Goal: Transaction & Acquisition: Book appointment/travel/reservation

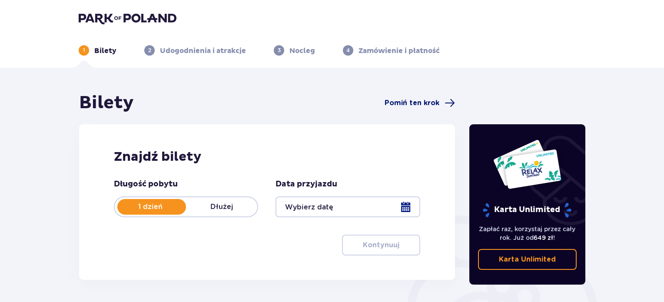
click at [430, 101] on span "Pomiń ten krok" at bounding box center [412, 103] width 55 height 10
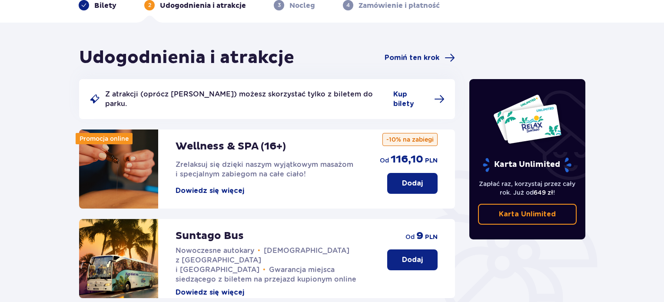
scroll to position [24, 0]
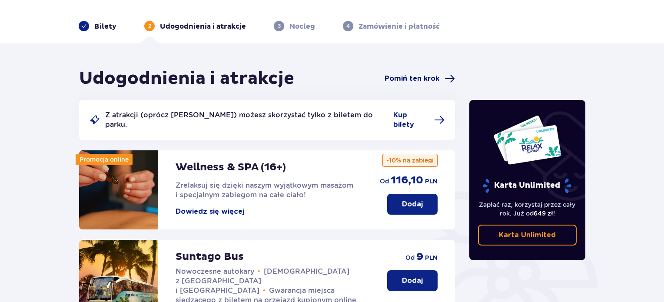
click at [415, 77] on span "Pomiń ten krok" at bounding box center [412, 79] width 55 height 10
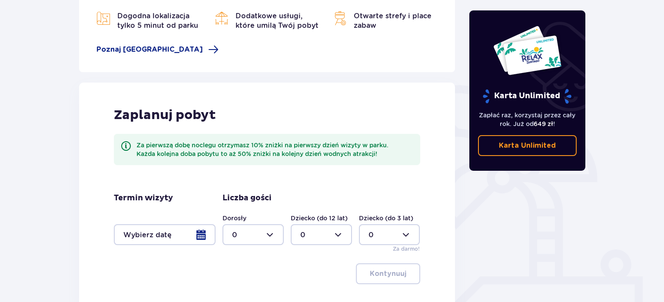
scroll to position [174, 0]
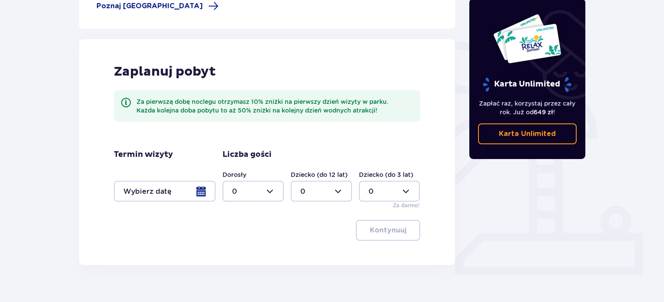
click at [271, 187] on div at bounding box center [252, 191] width 61 height 21
click at [252, 251] on div "2" at bounding box center [253, 254] width 42 height 10
type input "2"
click at [339, 189] on div at bounding box center [321, 191] width 61 height 21
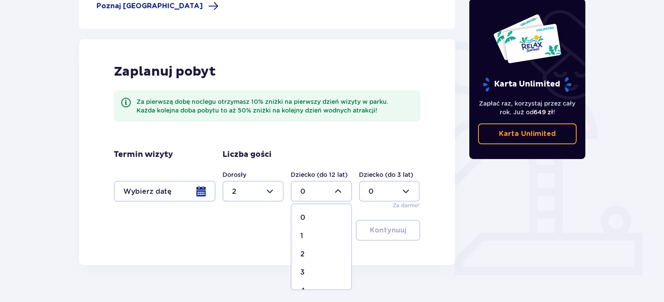
click at [318, 235] on div "1" at bounding box center [321, 236] width 42 height 10
type input "1"
drag, startPoint x: 273, startPoint y: 190, endPoint x: 266, endPoint y: 195, distance: 7.8
click at [273, 191] on div at bounding box center [252, 191] width 61 height 21
click at [240, 269] on div "3" at bounding box center [253, 273] width 42 height 10
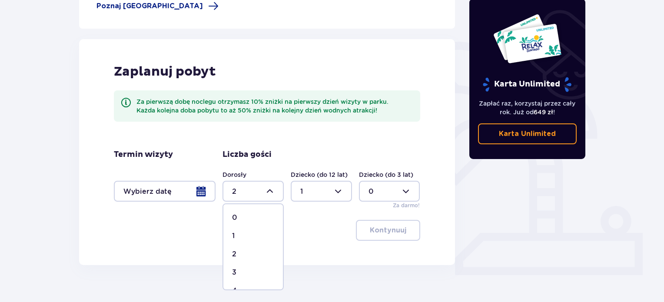
type input "3"
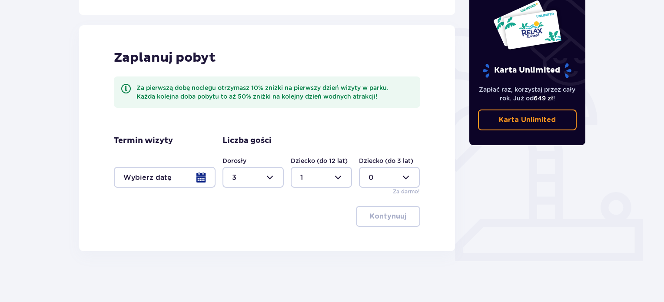
scroll to position [189, 0]
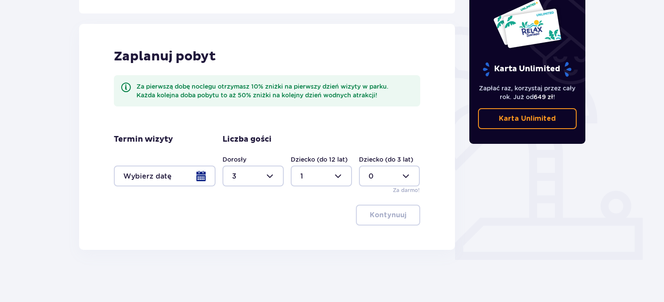
click at [167, 172] on div at bounding box center [165, 176] width 102 height 21
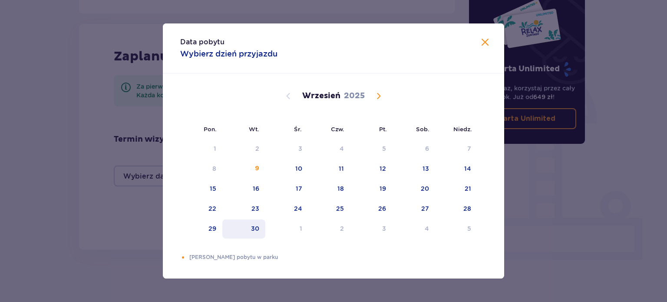
click at [256, 227] on div "30" at bounding box center [255, 228] width 8 height 9
click at [245, 228] on div "30" at bounding box center [243, 228] width 43 height 19
click at [208, 225] on div "29" at bounding box center [201, 228] width 42 height 19
click at [247, 226] on div "30" at bounding box center [243, 228] width 43 height 19
type input "[DATE] - [DATE]"
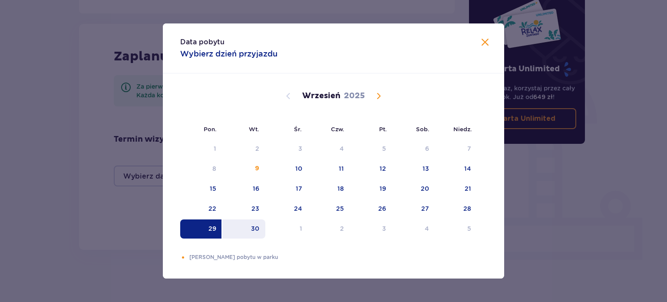
type input "0"
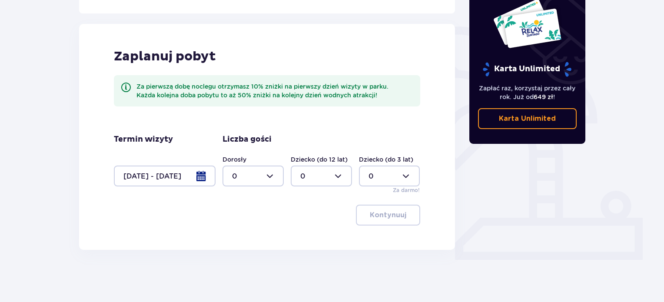
click at [170, 170] on div at bounding box center [165, 176] width 102 height 21
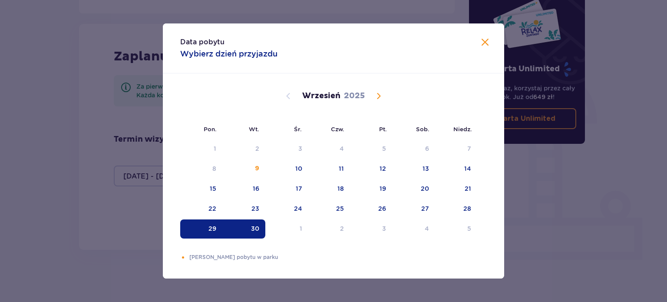
click at [254, 224] on div "30" at bounding box center [255, 228] width 8 height 9
click at [252, 226] on div "30" at bounding box center [255, 228] width 8 height 9
click at [261, 226] on div "30" at bounding box center [243, 228] width 43 height 19
click at [299, 226] on div "1" at bounding box center [287, 228] width 43 height 19
type input "[DATE] - [DATE]"
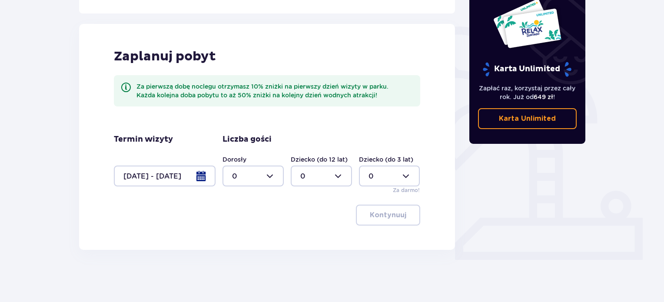
click at [270, 178] on div at bounding box center [252, 176] width 61 height 21
click at [241, 252] on div "3" at bounding box center [253, 257] width 42 height 10
type input "3"
click at [323, 171] on div at bounding box center [321, 176] width 61 height 21
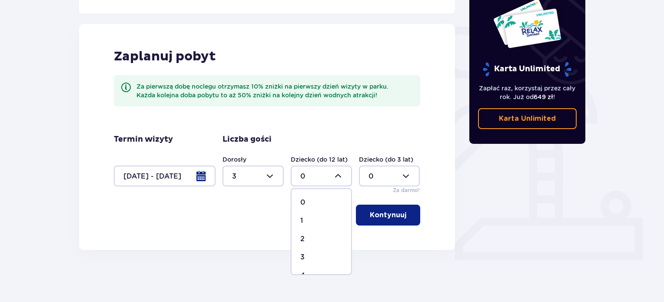
click at [306, 219] on div "1" at bounding box center [321, 221] width 42 height 10
type input "1"
click at [404, 208] on button "Kontynuuj" at bounding box center [388, 215] width 64 height 21
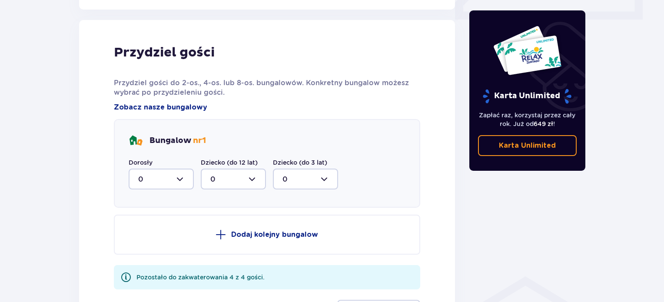
scroll to position [439, 0]
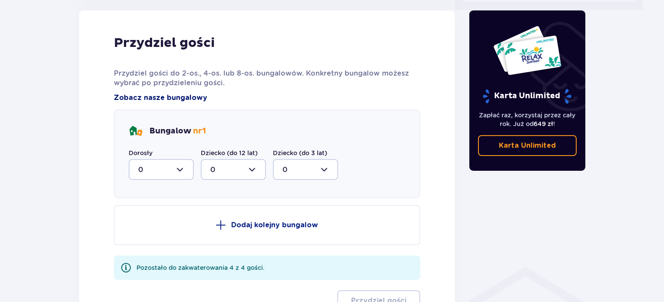
click at [146, 95] on span "Zobacz nasze bungalowy" at bounding box center [160, 98] width 93 height 10
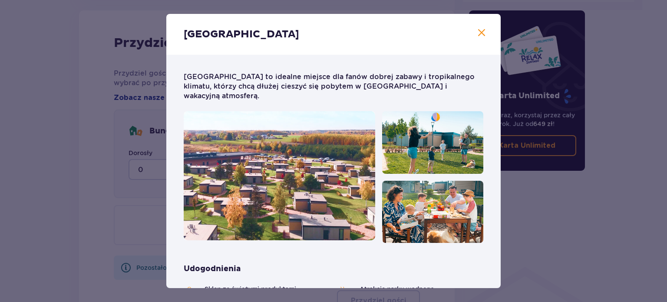
click at [477, 30] on span at bounding box center [482, 33] width 10 height 10
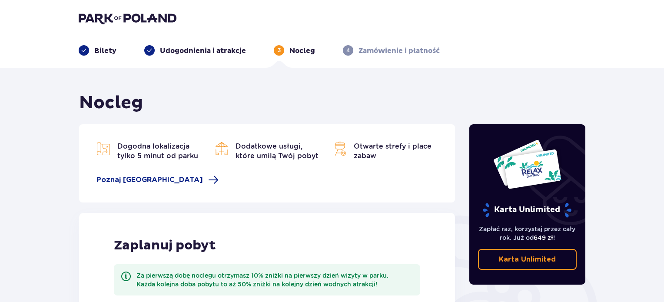
click at [104, 45] on div "Bilety Udogodnienia i atrakcje 3 Nocleg 4 Zamówienie i płatność" at bounding box center [332, 39] width 521 height 31
click at [100, 51] on p "Bilety" at bounding box center [105, 51] width 22 height 10
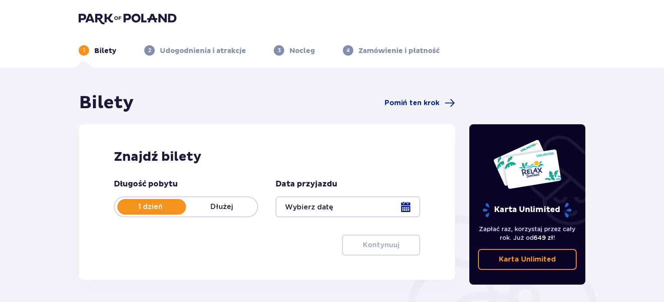
click at [325, 208] on div at bounding box center [348, 206] width 144 height 21
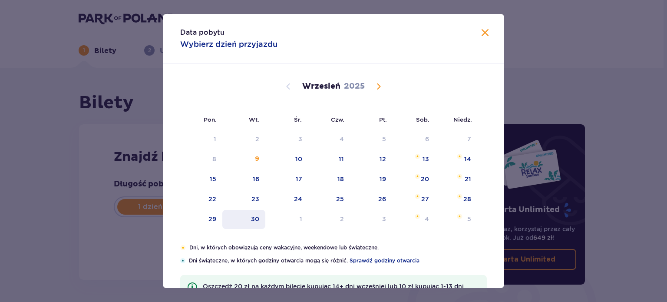
click at [254, 215] on div "30" at bounding box center [255, 219] width 8 height 9
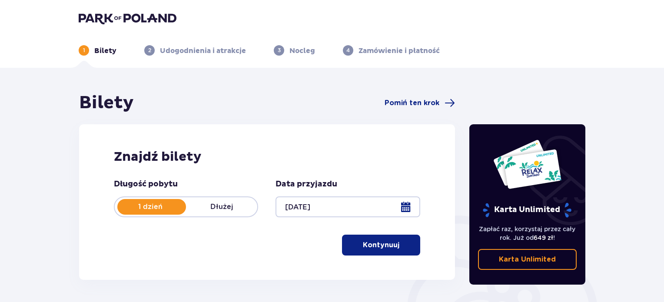
click at [402, 246] on span "button" at bounding box center [401, 245] width 10 height 10
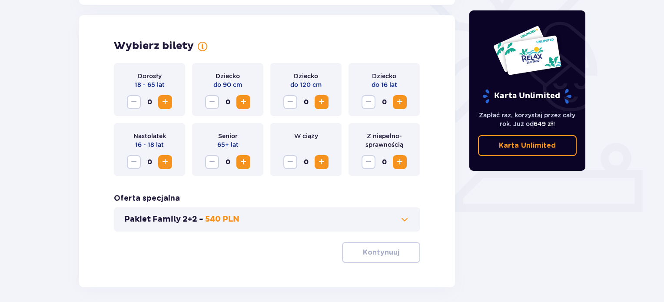
scroll to position [242, 0]
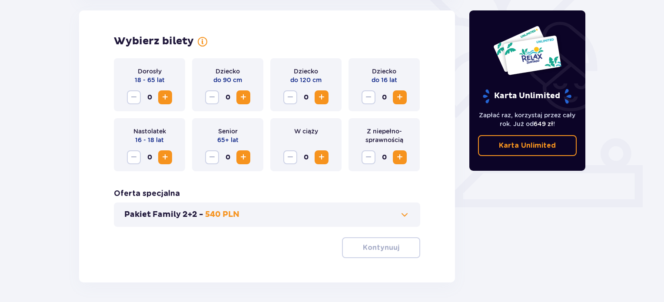
click at [165, 99] on span "Increase" at bounding box center [165, 97] width 10 height 10
click at [323, 95] on span "Increase" at bounding box center [321, 97] width 10 height 10
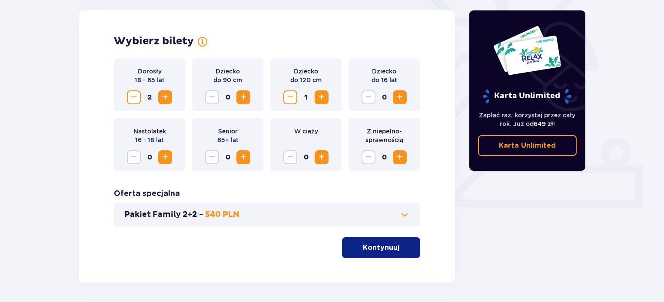
click at [289, 94] on span "Decrease" at bounding box center [290, 97] width 10 height 10
click at [398, 96] on span "Increase" at bounding box center [400, 97] width 10 height 10
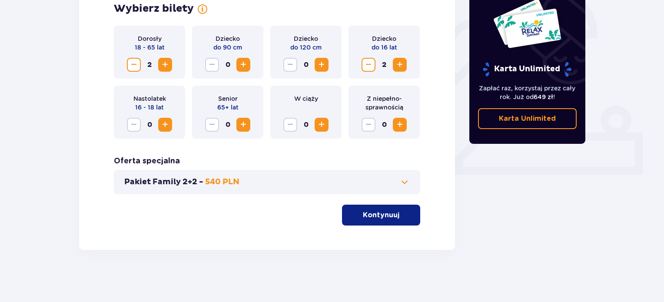
click at [402, 179] on span at bounding box center [404, 182] width 10 height 10
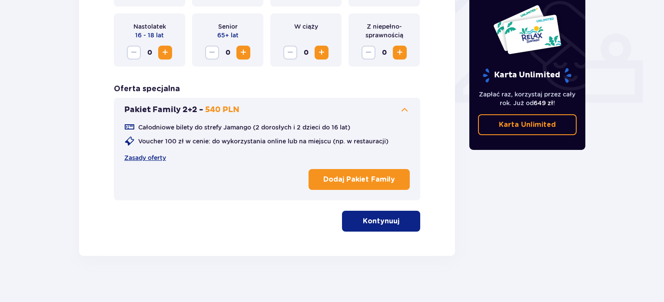
scroll to position [352, 0]
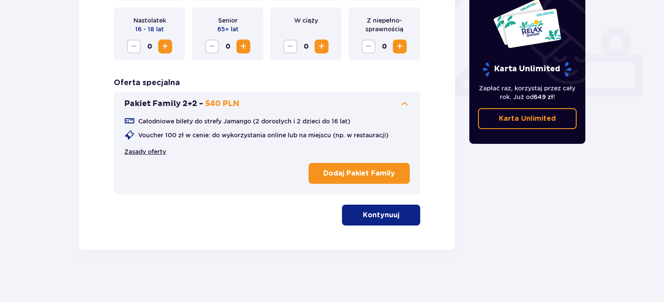
click at [152, 154] on link "Zasady oferty" at bounding box center [145, 151] width 42 height 9
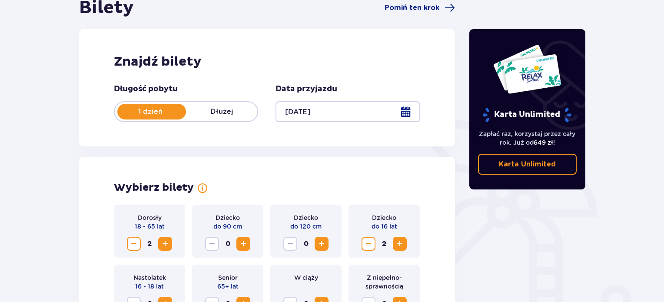
scroll to position [92, 0]
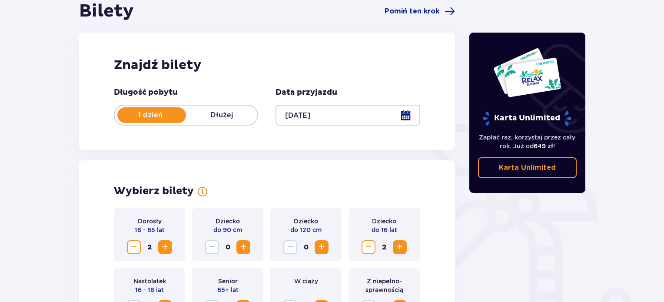
click at [332, 109] on div at bounding box center [348, 115] width 144 height 21
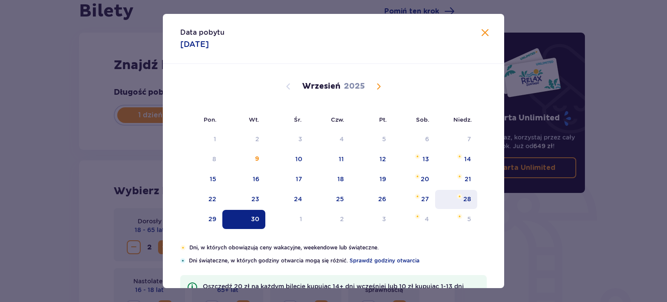
click at [464, 195] on div "28" at bounding box center [468, 199] width 8 height 9
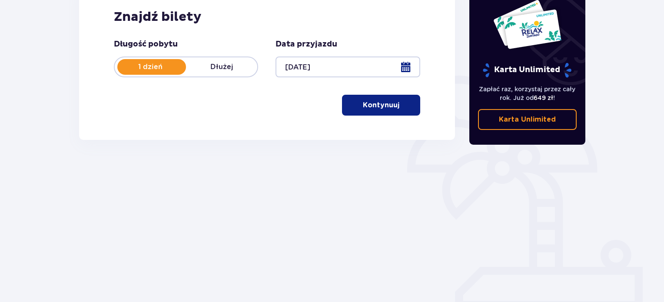
scroll to position [141, 0]
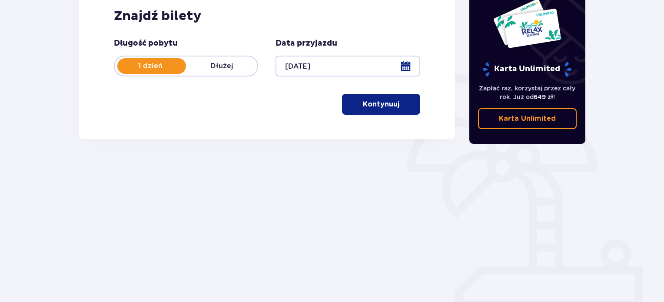
click at [384, 101] on p "Kontynuuj" at bounding box center [381, 105] width 37 height 10
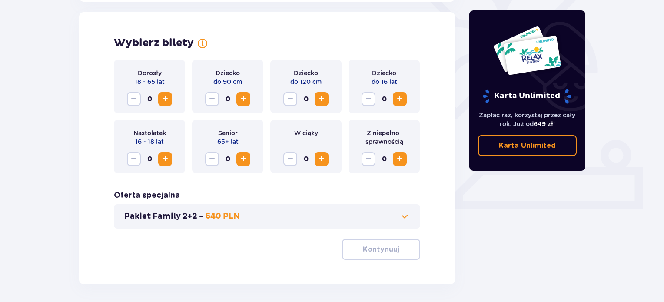
scroll to position [242, 0]
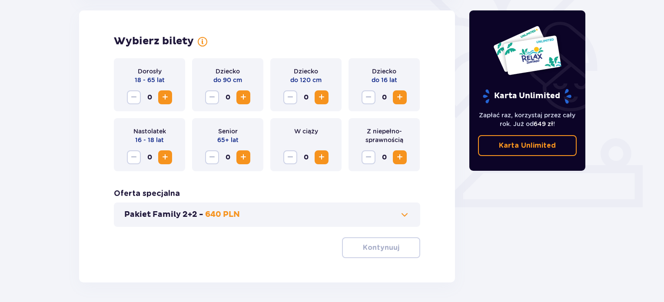
click at [162, 98] on span "Increase" at bounding box center [165, 97] width 10 height 10
click at [408, 95] on div "Dziecko do 16 lat 0" at bounding box center [384, 84] width 71 height 53
click at [401, 95] on span "Increase" at bounding box center [400, 97] width 10 height 10
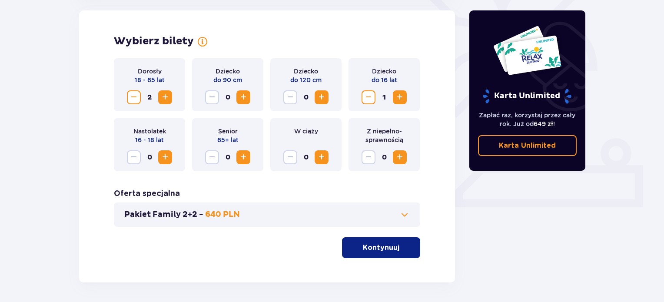
click at [401, 95] on span "Increase" at bounding box center [400, 97] width 10 height 10
click at [391, 245] on p "Kontynuuj" at bounding box center [381, 248] width 37 height 10
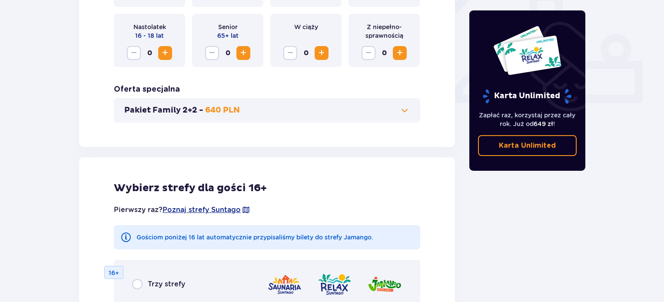
scroll to position [348, 0]
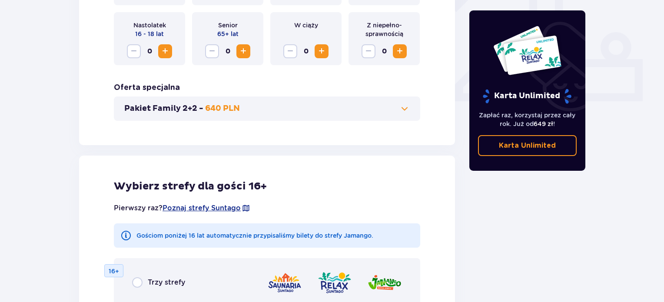
click at [217, 104] on p "640 PLN" at bounding box center [222, 108] width 35 height 10
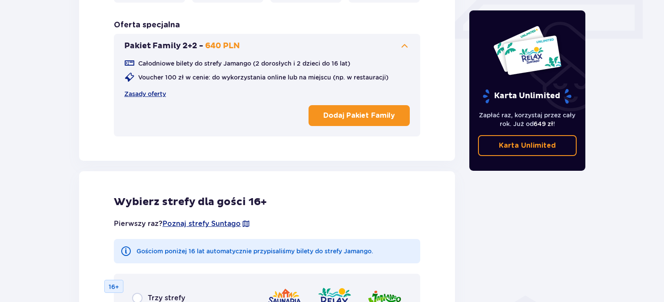
scroll to position [415, 0]
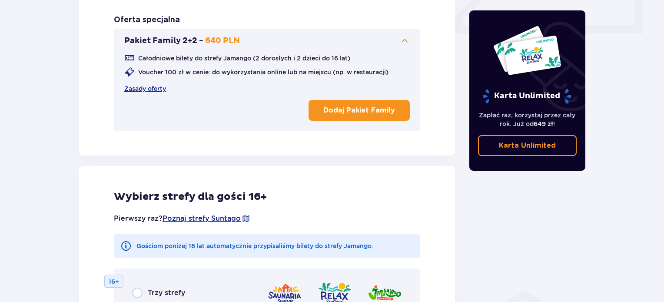
click at [353, 109] on p "Dodaj Pakiet Family" at bounding box center [359, 111] width 72 height 10
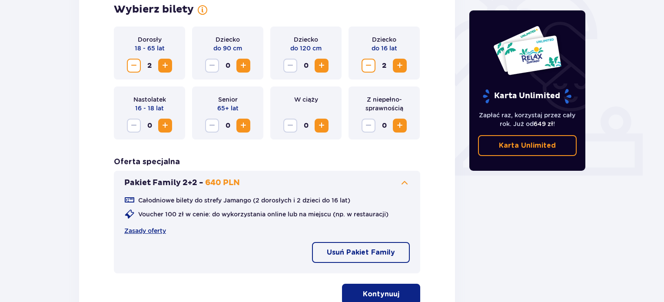
scroll to position [66, 0]
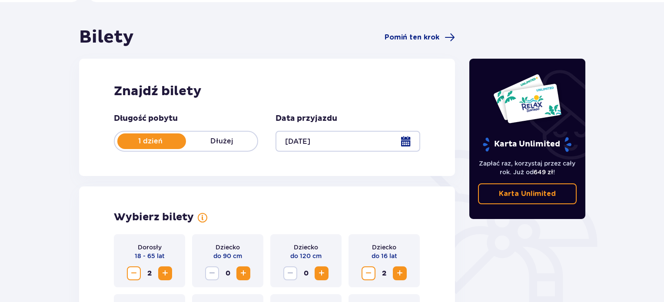
click at [342, 137] on div at bounding box center [348, 141] width 144 height 21
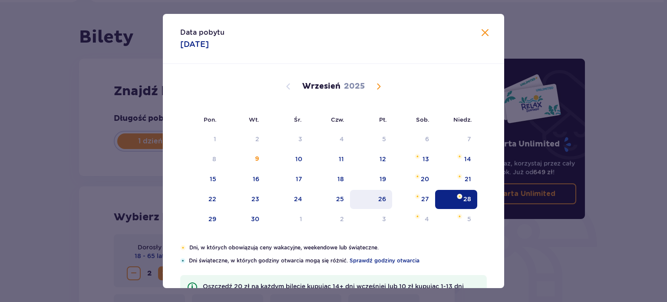
click at [381, 199] on div "26" at bounding box center [383, 199] width 8 height 9
type input "[DATE]"
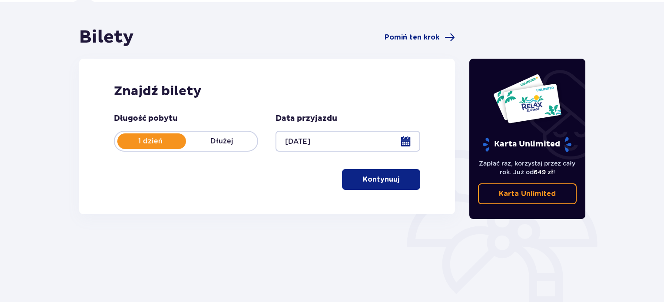
click at [369, 182] on p "Kontynuuj" at bounding box center [381, 180] width 37 height 10
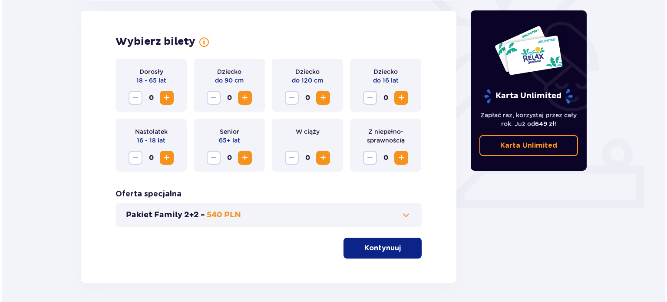
scroll to position [242, 0]
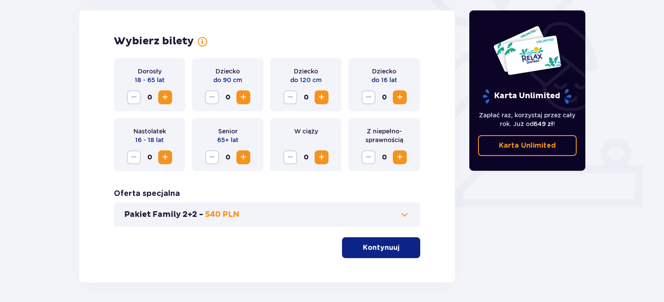
click at [164, 98] on span "Increase" at bounding box center [165, 97] width 10 height 10
click at [401, 98] on span "Increase" at bounding box center [400, 97] width 10 height 10
click at [388, 246] on p "Kontynuuj" at bounding box center [381, 248] width 37 height 10
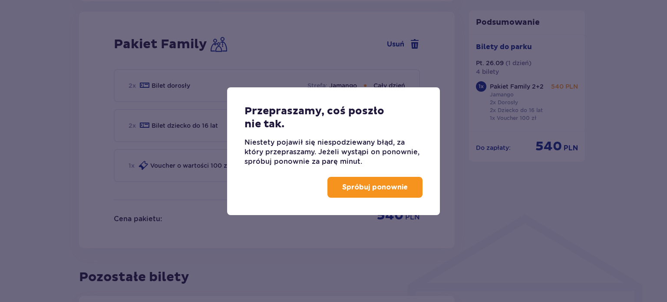
scroll to position [493, 0]
